Goal: Information Seeking & Learning: Understand process/instructions

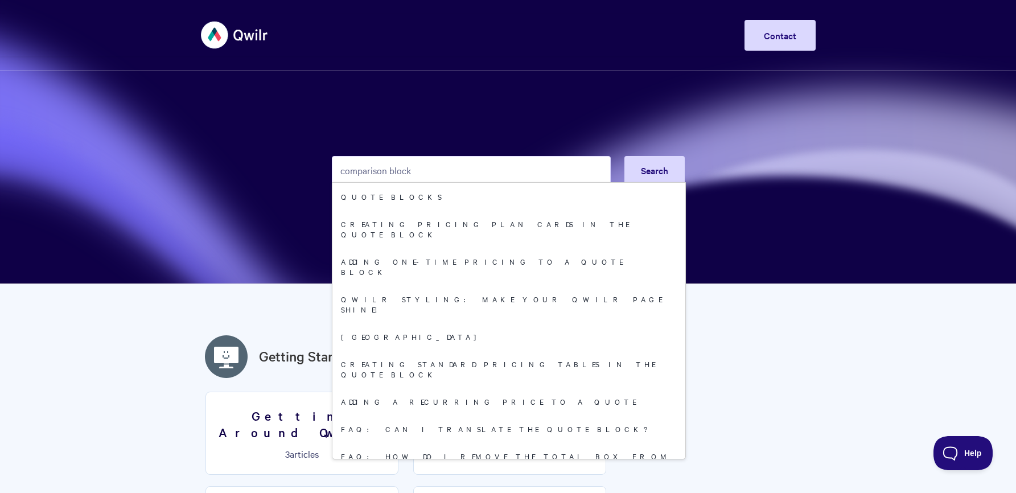
drag, startPoint x: 418, startPoint y: 171, endPoint x: 339, endPoint y: 172, distance: 79.1
click at [339, 172] on input "comparison block" at bounding box center [471, 170] width 279 height 28
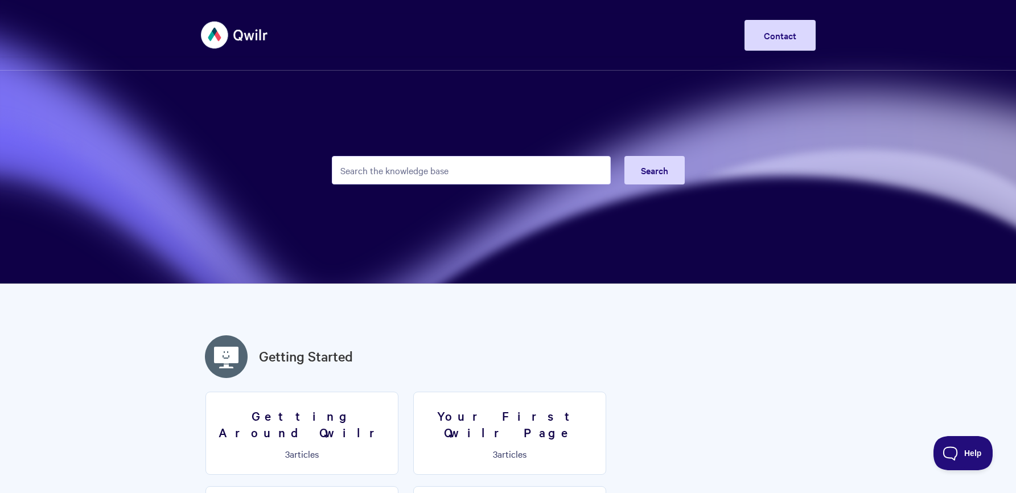
click at [483, 173] on input "Search the knowledge base" at bounding box center [471, 170] width 279 height 28
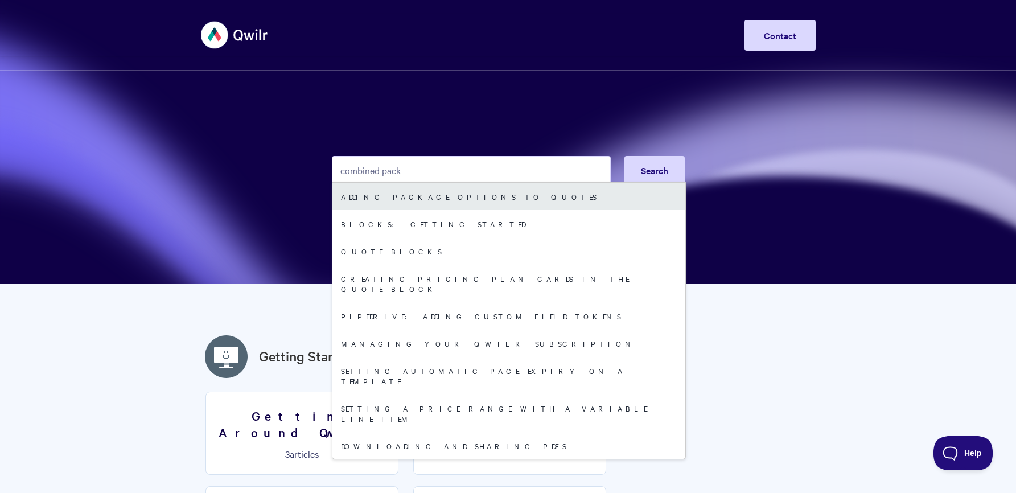
type input "combined pack"
click at [394, 198] on link "Adding package options to quotes" at bounding box center [508, 196] width 353 height 27
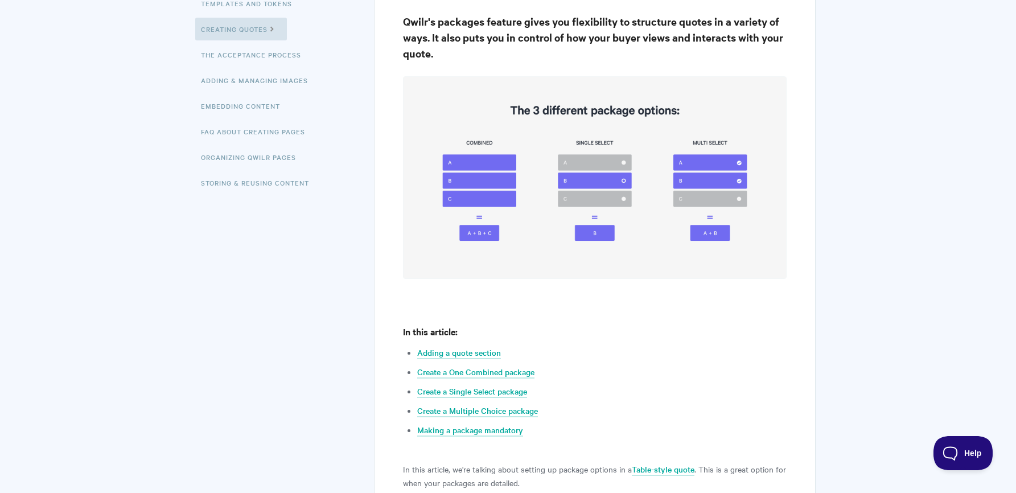
scroll to position [303, 0]
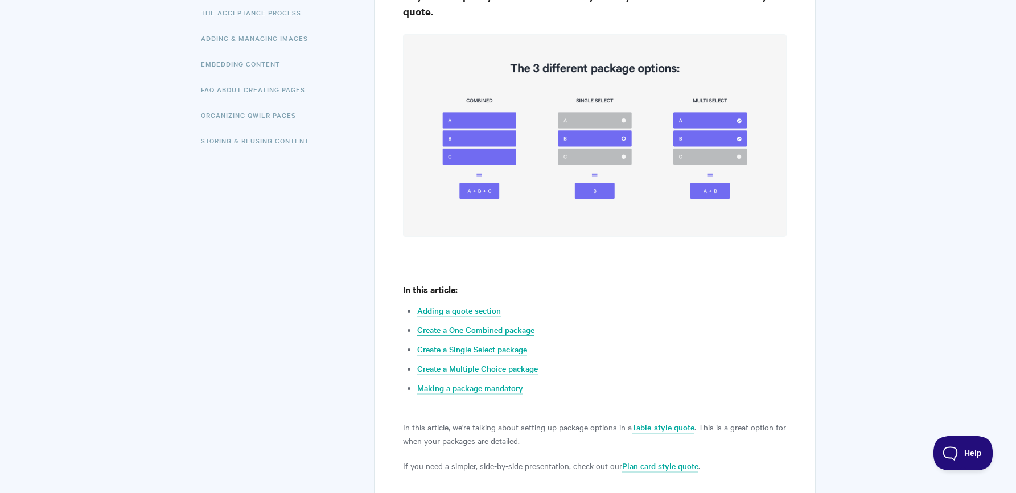
click at [458, 331] on link "Create a One Combined package" at bounding box center [475, 330] width 117 height 13
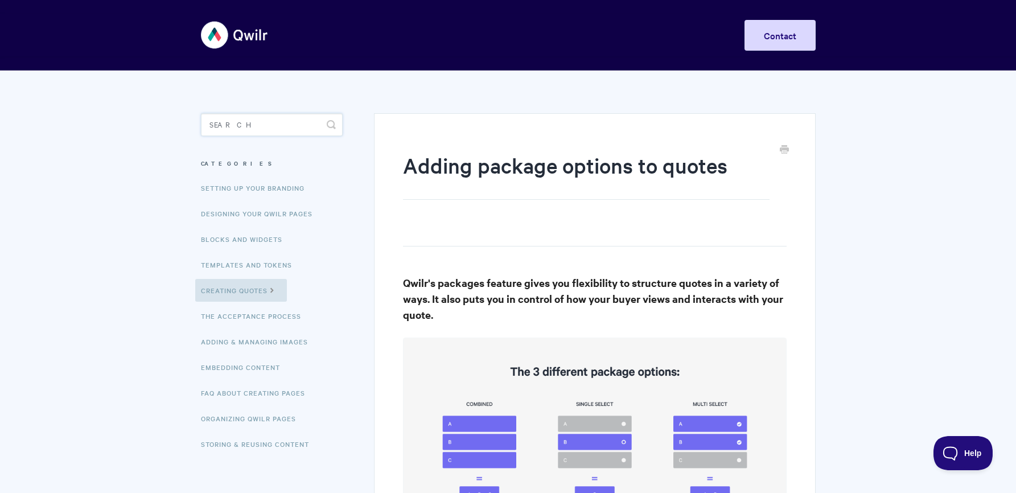
click at [256, 126] on input "Search" at bounding box center [272, 124] width 142 height 23
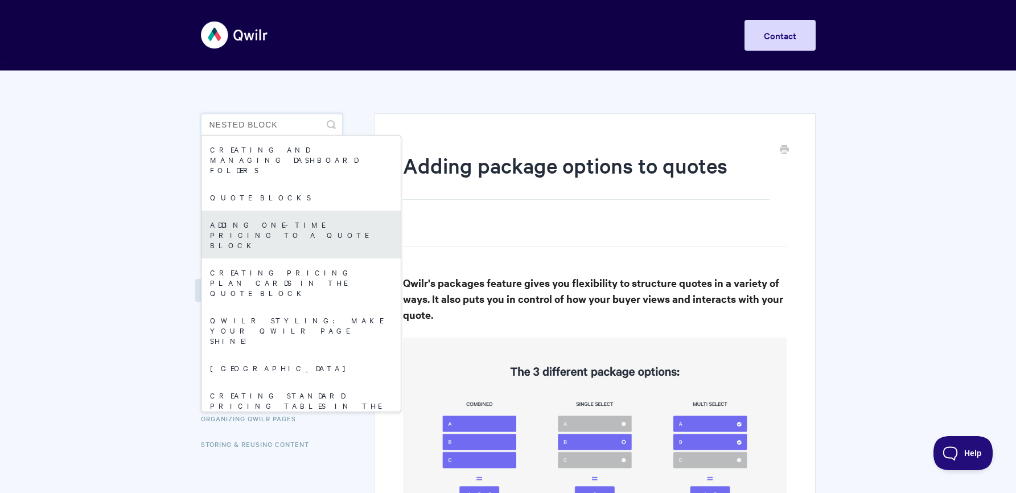
type input "nested block"
click at [251, 219] on link "Adding One-Time Pricing To A Quote Block" at bounding box center [300, 235] width 199 height 48
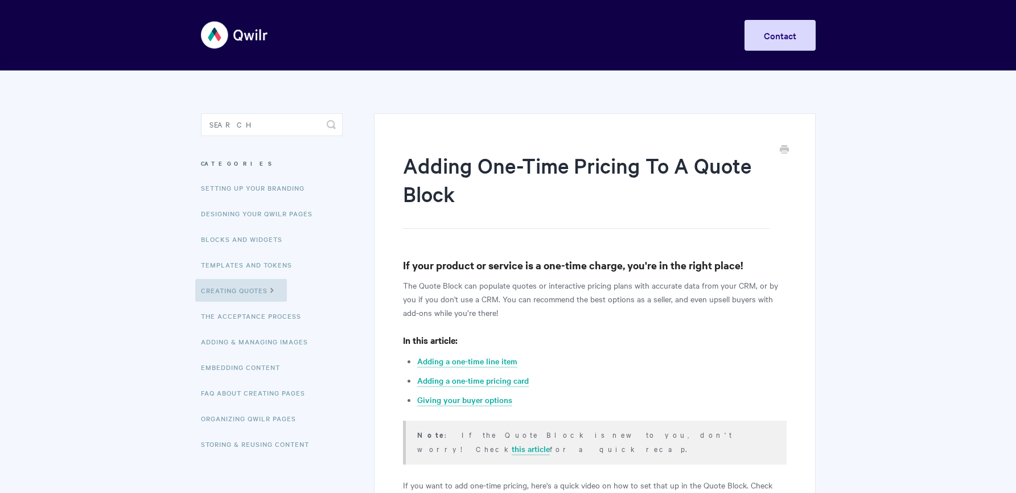
scroll to position [152, 0]
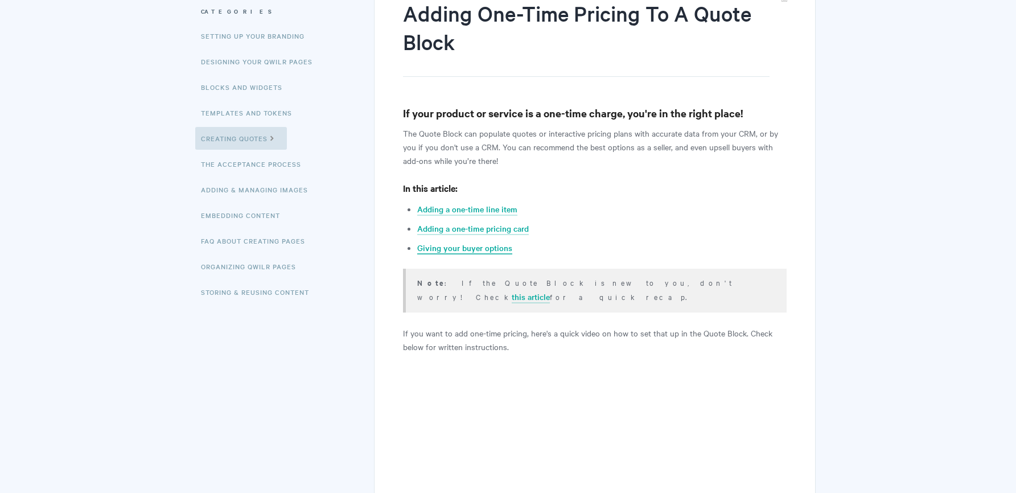
click at [455, 249] on link "Giving your buyer options" at bounding box center [464, 248] width 95 height 13
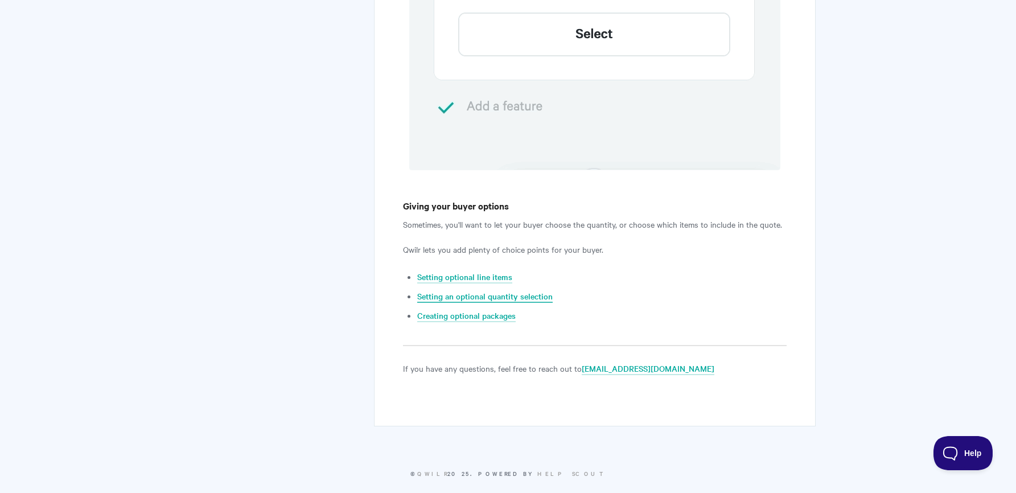
click at [481, 290] on link "Setting an optional quantity selection" at bounding box center [484, 296] width 135 height 13
click at [437, 271] on link "Setting optional line items" at bounding box center [464, 277] width 95 height 13
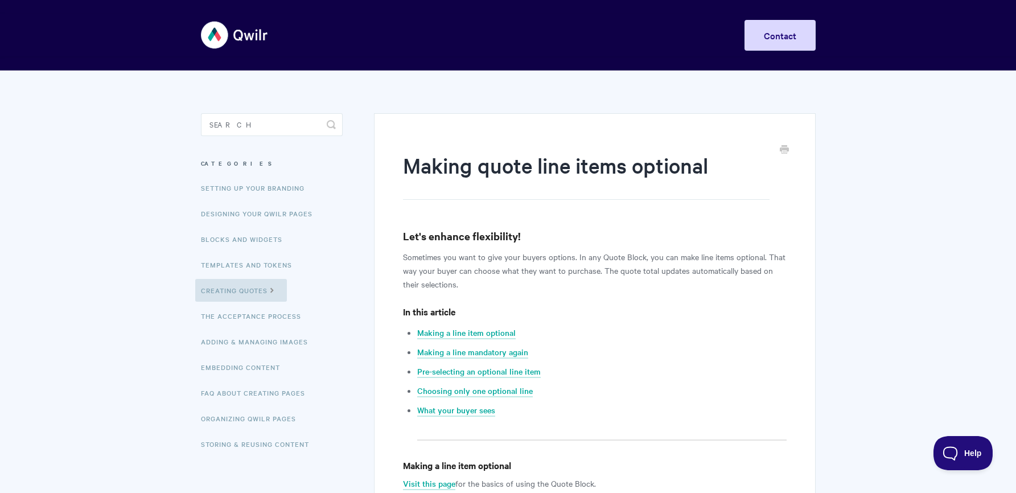
scroll to position [152, 0]
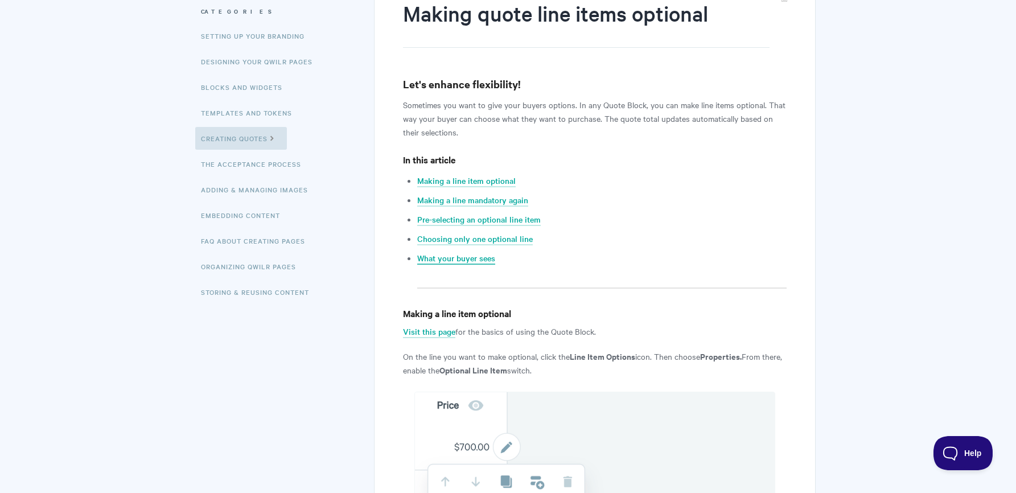
click at [439, 254] on link "What your buyer sees" at bounding box center [456, 258] width 78 height 13
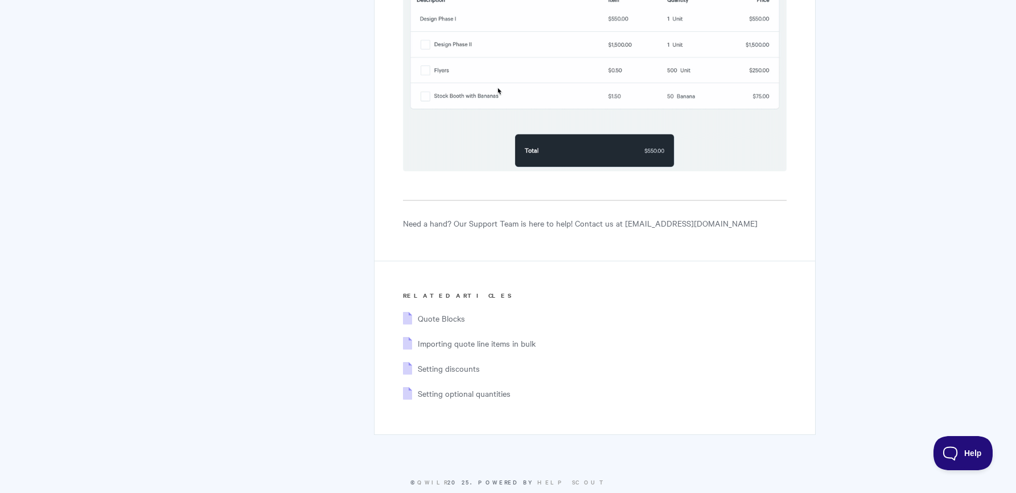
scroll to position [1935, 0]
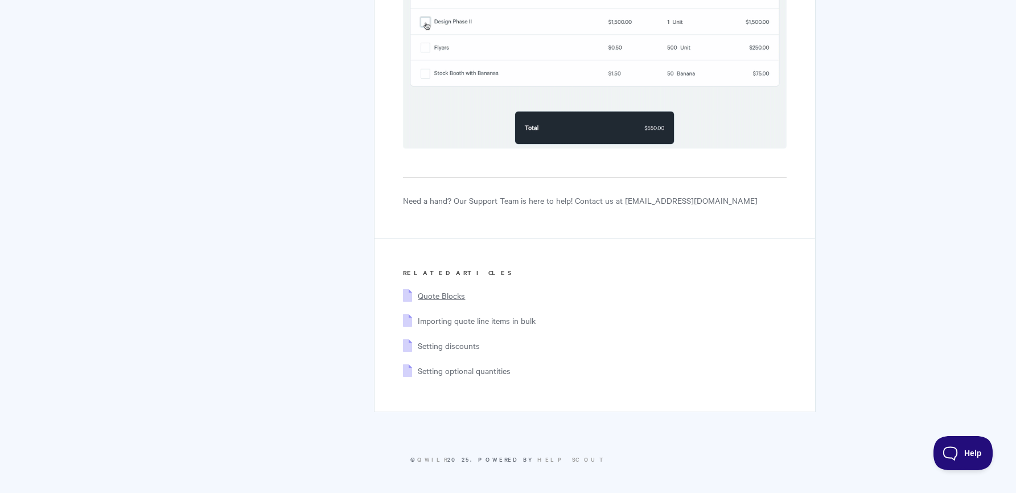
click at [423, 292] on span "Quote Blocks" at bounding box center [441, 295] width 47 height 11
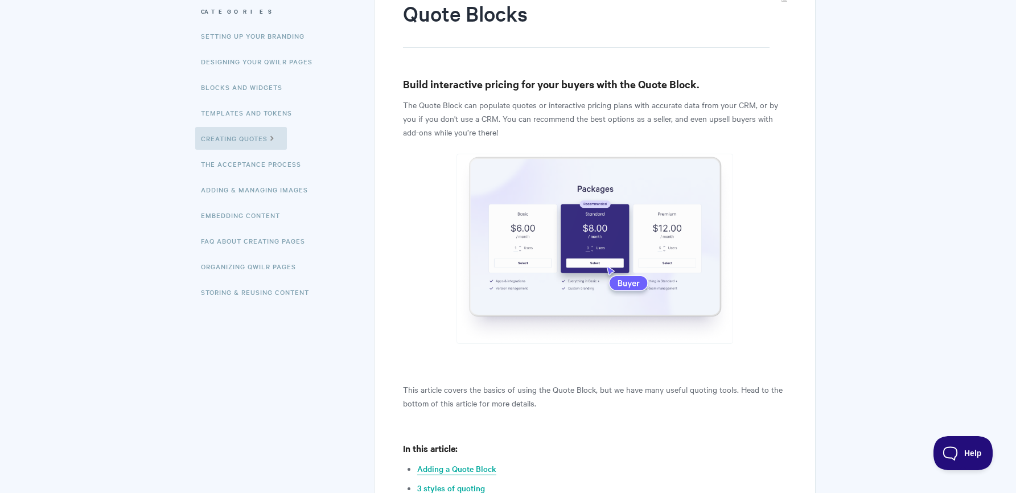
scroll to position [303, 0]
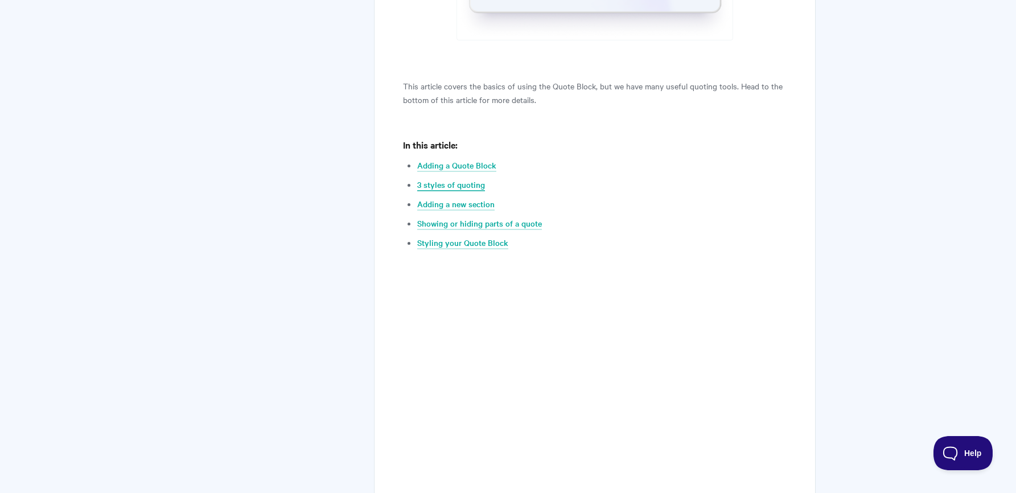
click at [449, 186] on link "3 styles of quoting" at bounding box center [451, 185] width 68 height 13
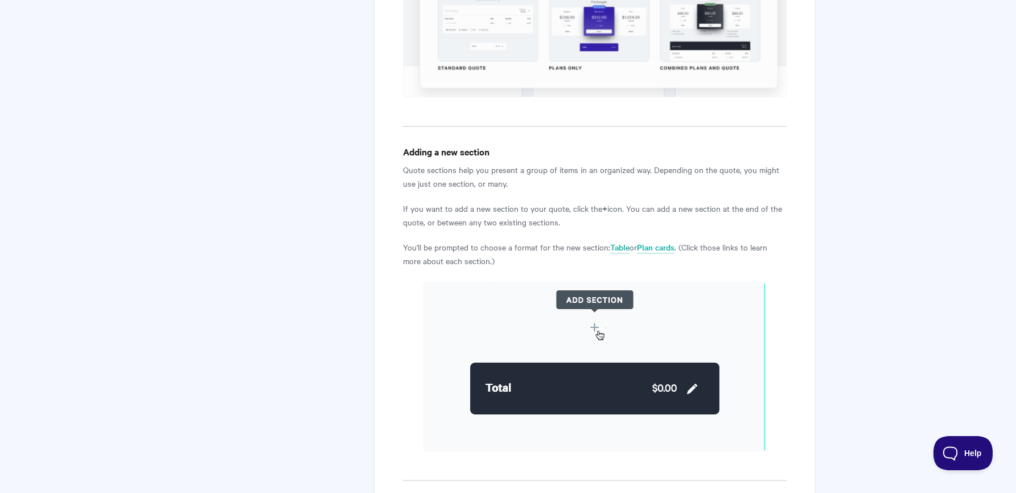
scroll to position [1594, 0]
